Goal: Transaction & Acquisition: Subscribe to service/newsletter

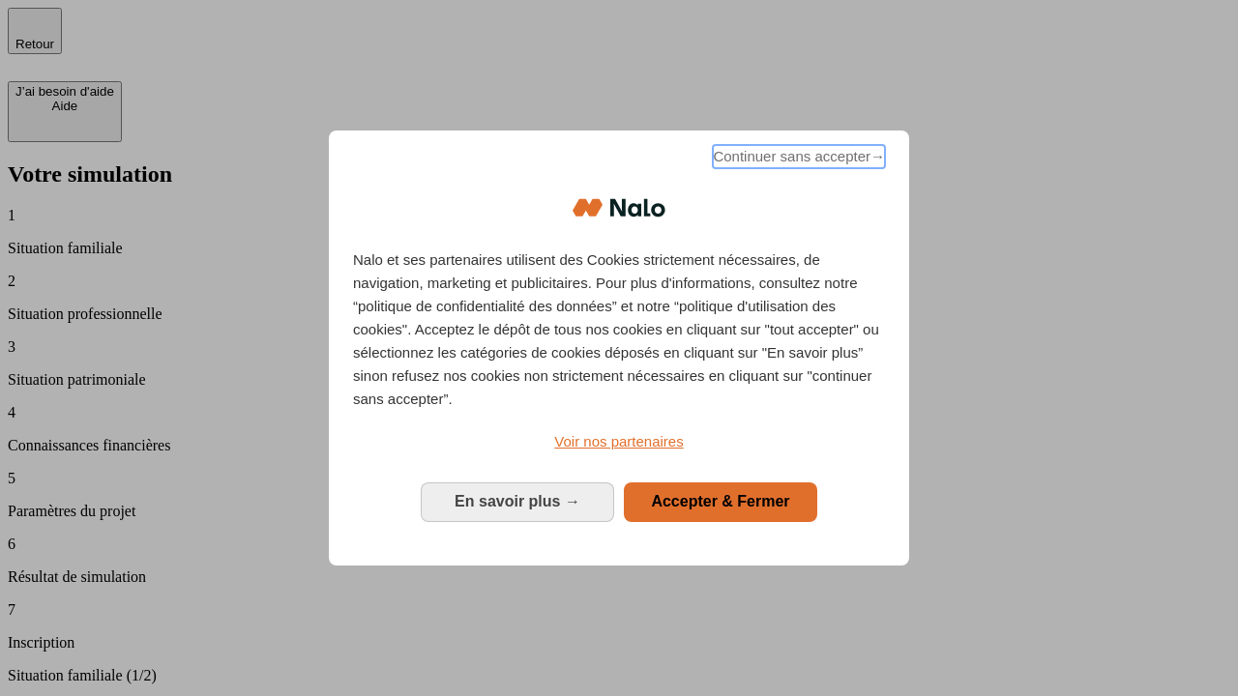
click at [797, 160] on span "Continuer sans accepter →" at bounding box center [799, 156] width 172 height 23
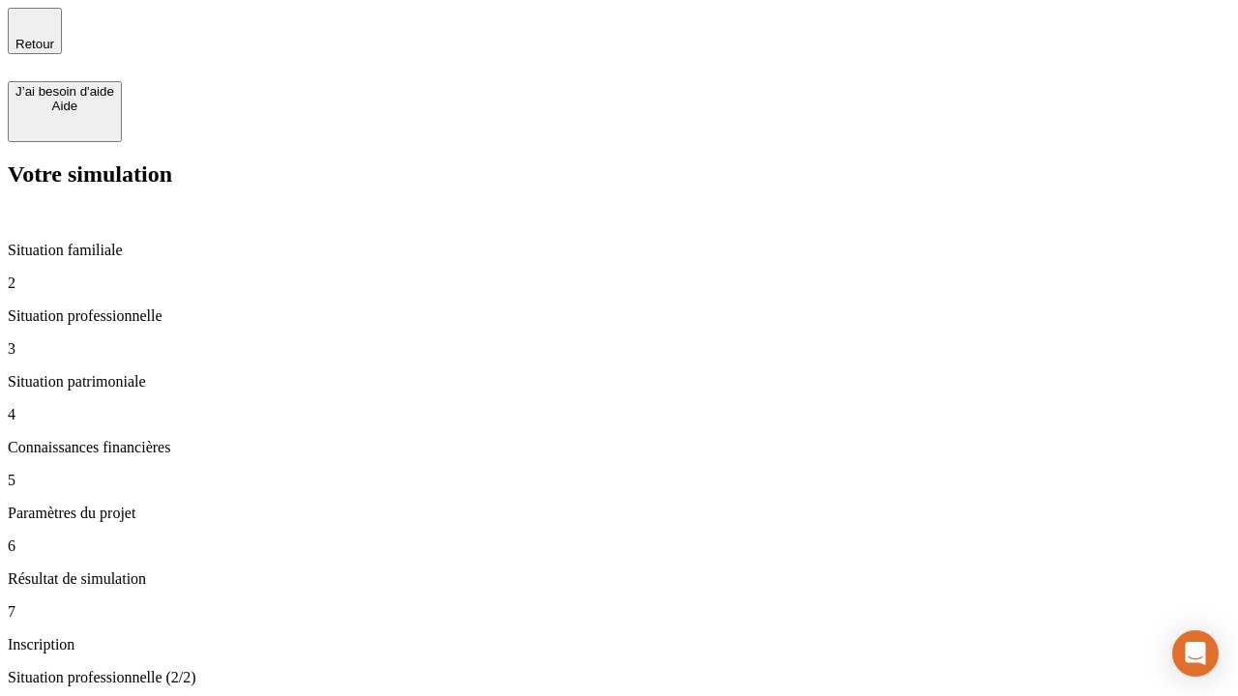
type input "30 000"
type input "1 000"
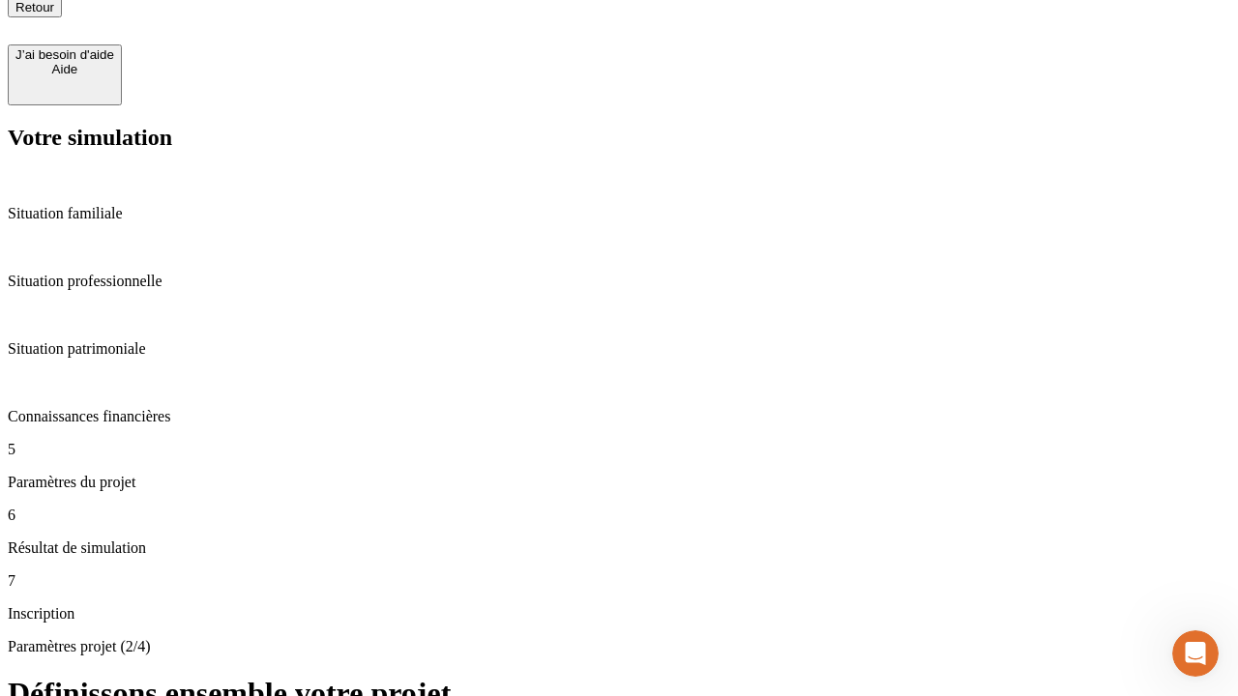
scroll to position [19, 0]
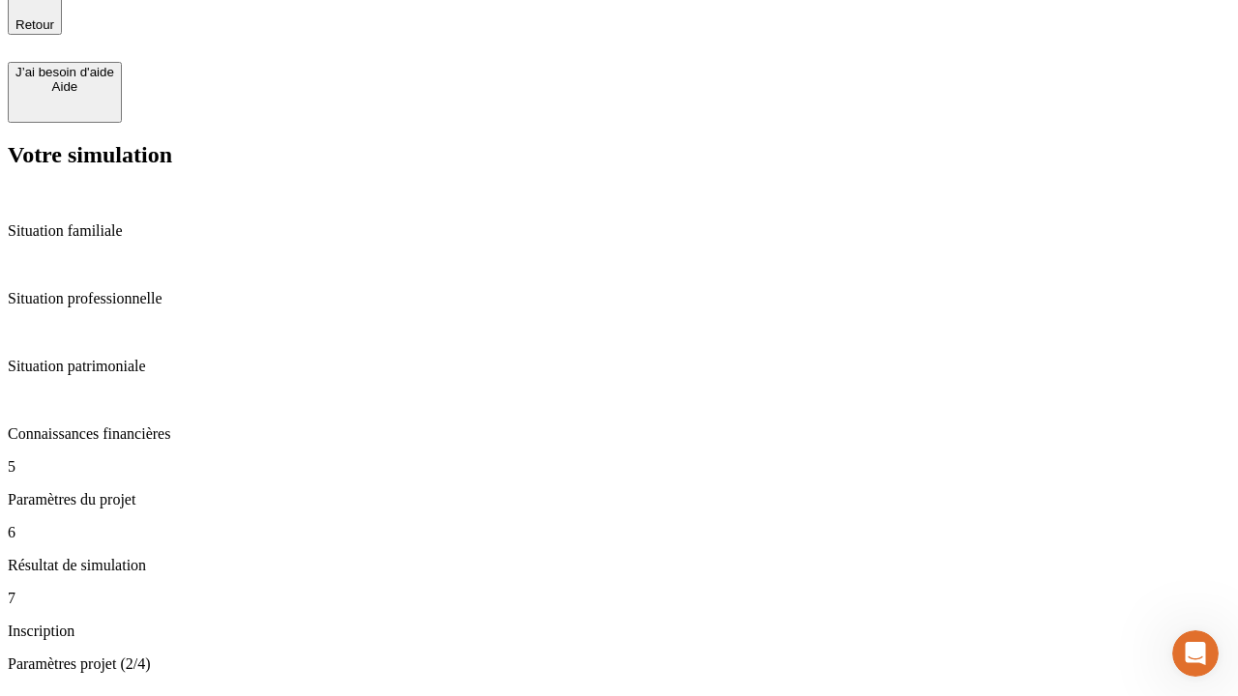
type input "40"
type input "200 000"
type input "640"
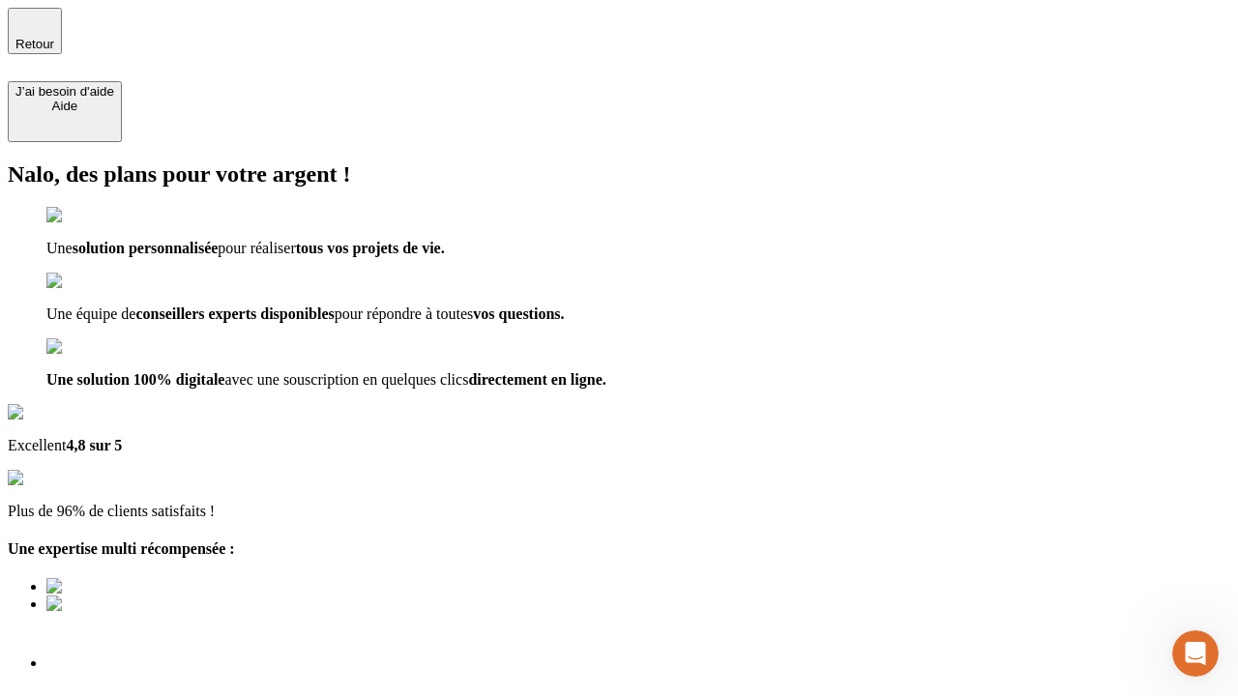
scroll to position [14, 0]
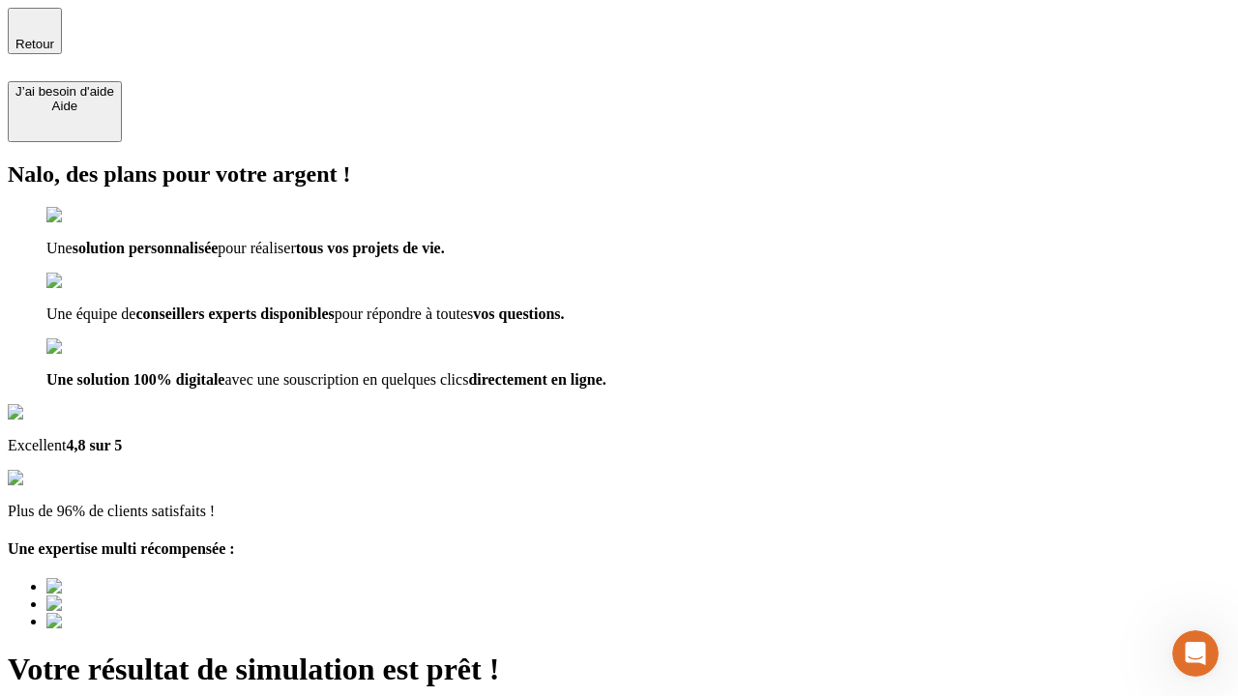
type input "[EMAIL_ADDRESS][DOMAIN_NAME]"
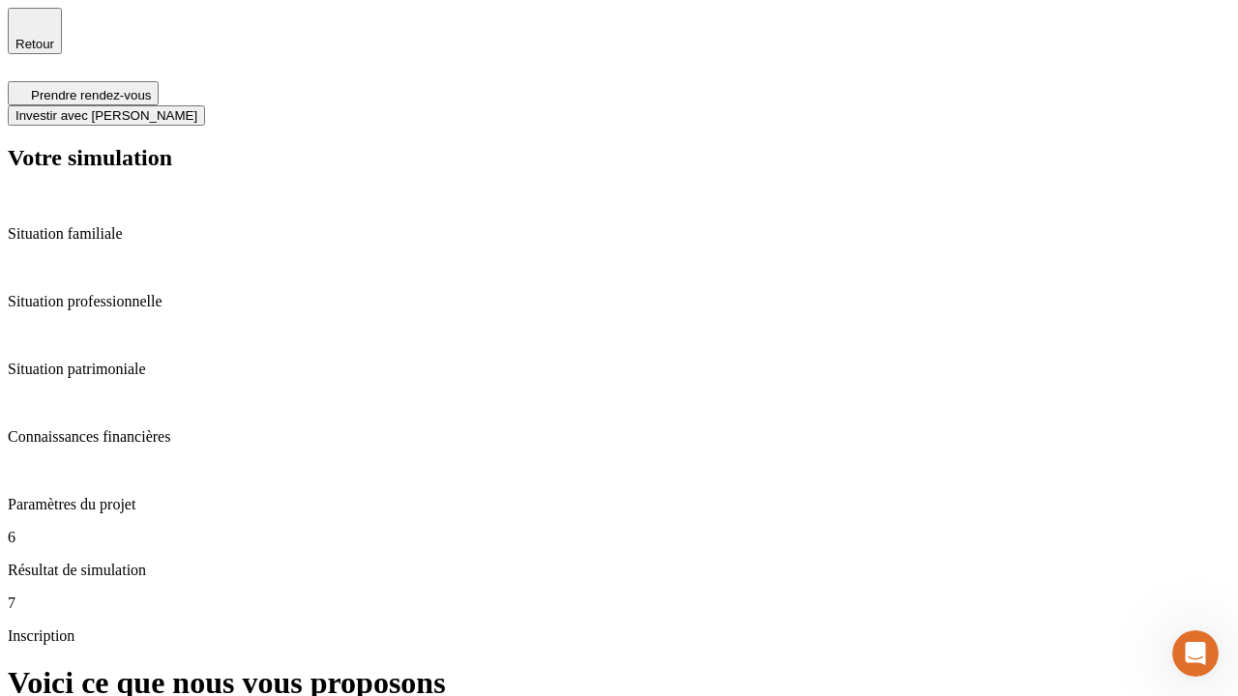
click at [197, 108] on span "Investir avec [PERSON_NAME]" at bounding box center [106, 115] width 182 height 15
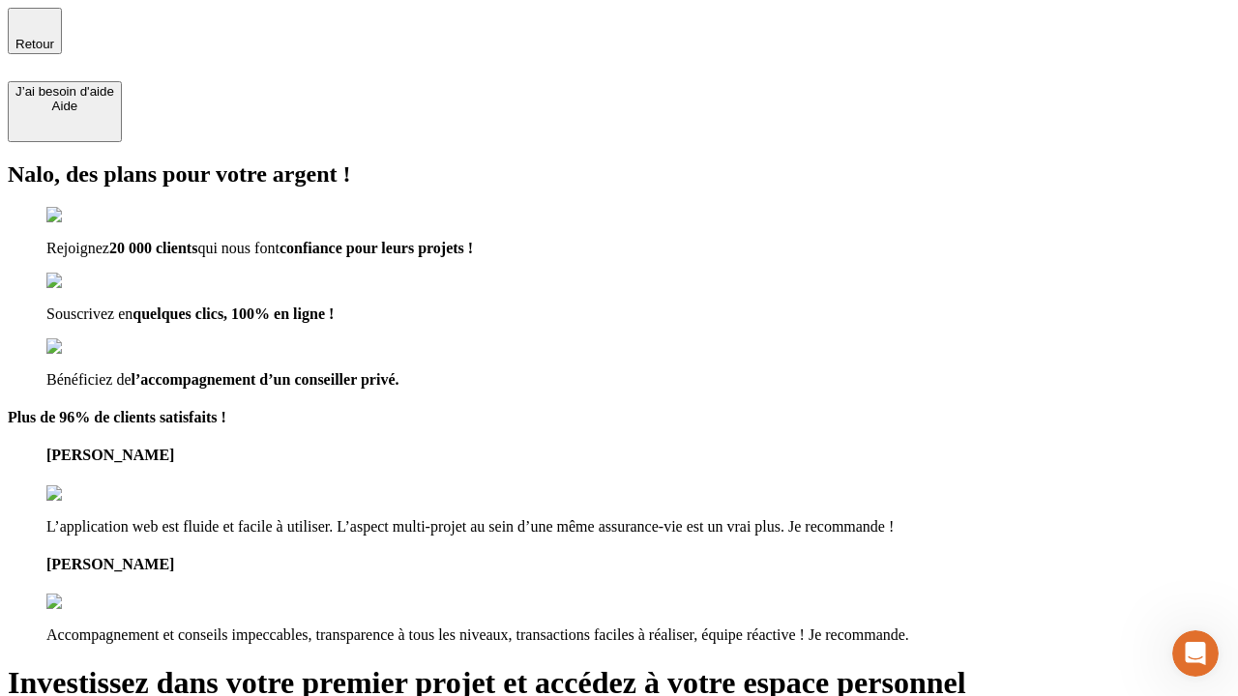
type input "[PERSON_NAME][EMAIL_ADDRESS][DOMAIN_NAME]"
